Goal: Information Seeking & Learning: Learn about a topic

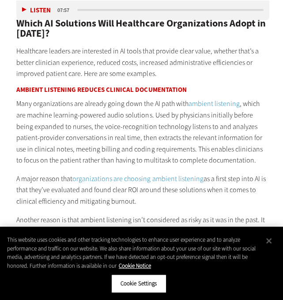
scroll to position [789, 8]
click at [145, 124] on p "Many organizations are already going down the AI path with ambient listening , …" at bounding box center [142, 132] width 252 height 68
click at [268, 239] on button "Close" at bounding box center [268, 240] width 19 height 19
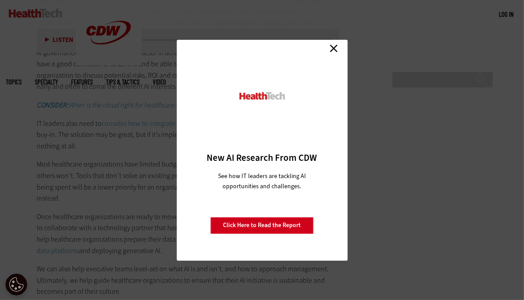
scroll to position [1475, 0]
click at [282, 45] on link "Close" at bounding box center [333, 48] width 13 height 13
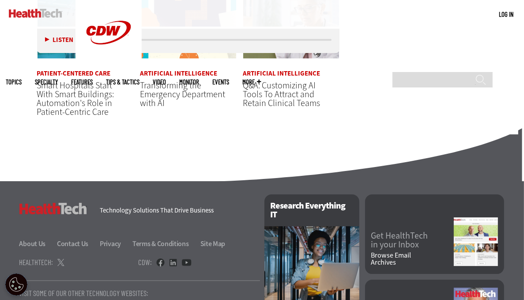
scroll to position [2109, 0]
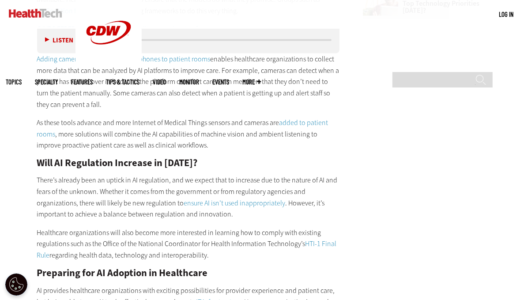
scroll to position [1133, 0]
